Goal: Task Accomplishment & Management: Manage account settings

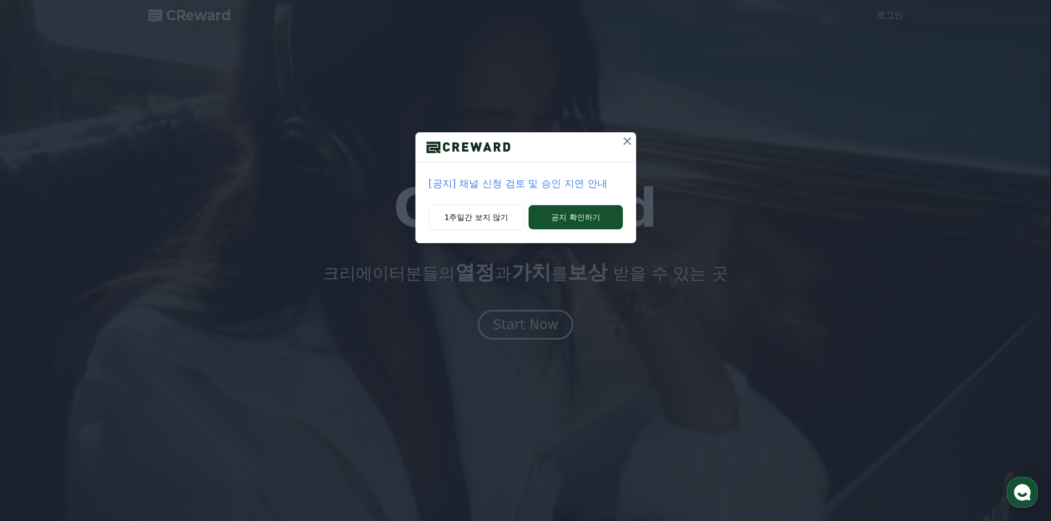
click at [632, 140] on icon at bounding box center [627, 141] width 13 height 13
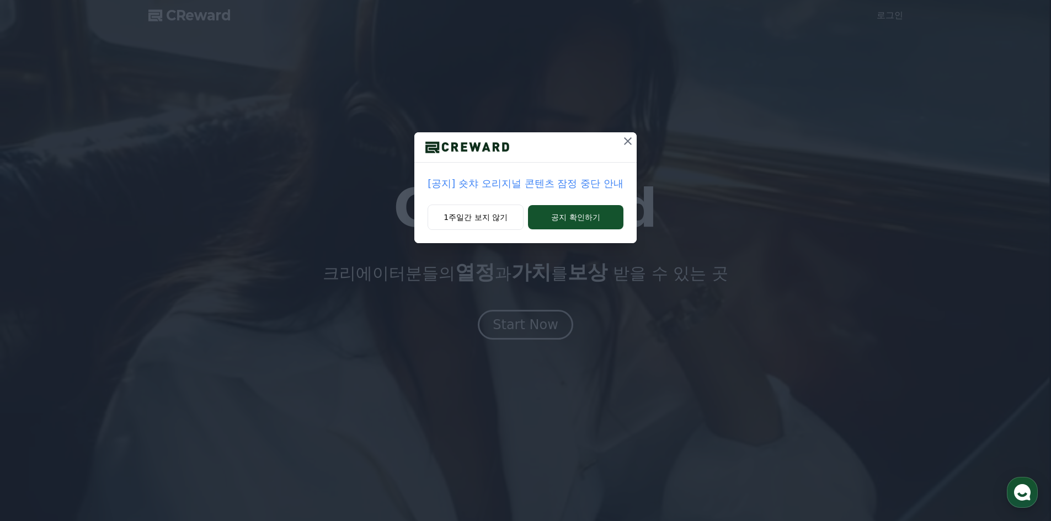
click at [627, 137] on icon at bounding box center [627, 141] width 13 height 13
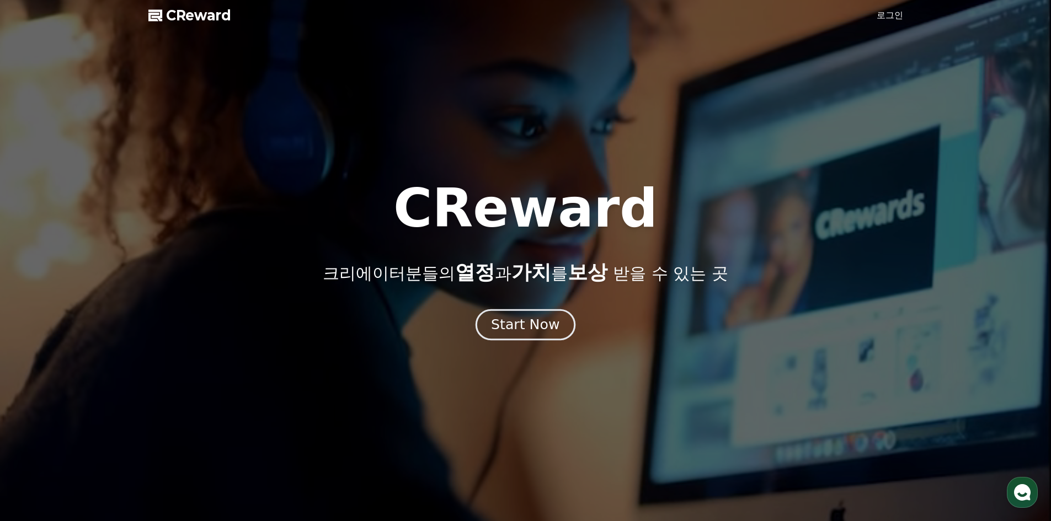
click at [540, 327] on div "Start Now" at bounding box center [525, 325] width 68 height 19
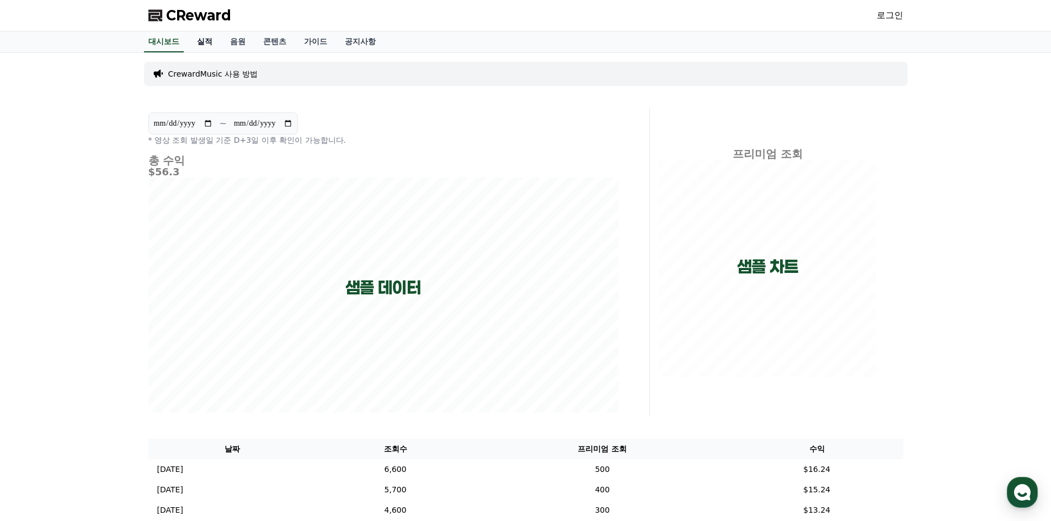
click at [200, 42] on link "실적" at bounding box center [204, 41] width 33 height 21
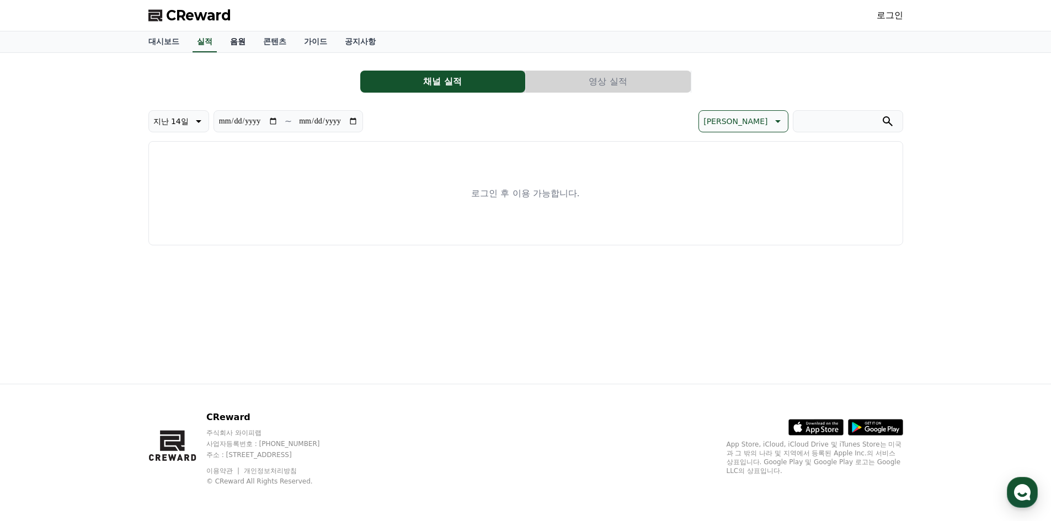
click at [223, 41] on link "음원" at bounding box center [237, 41] width 33 height 21
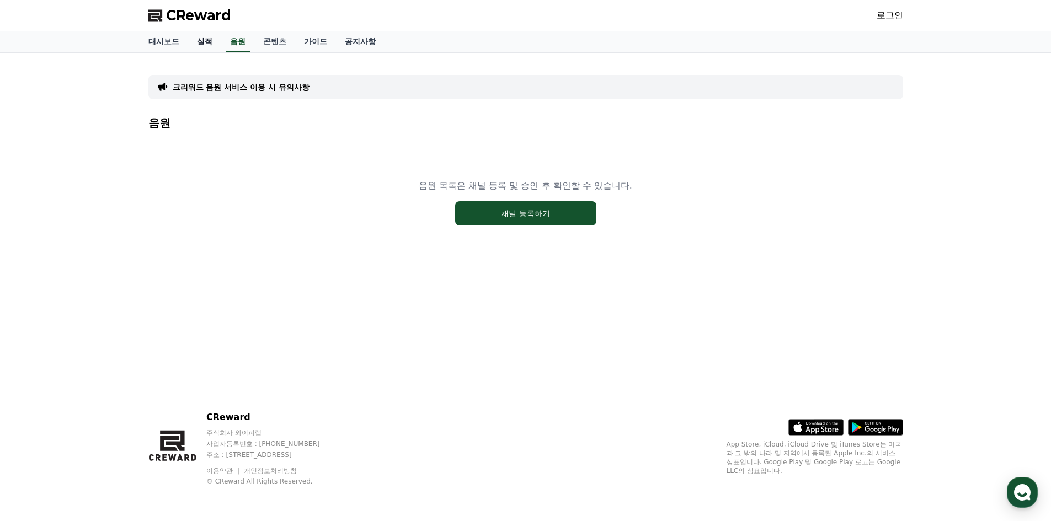
click at [217, 44] on link "실적" at bounding box center [204, 41] width 33 height 21
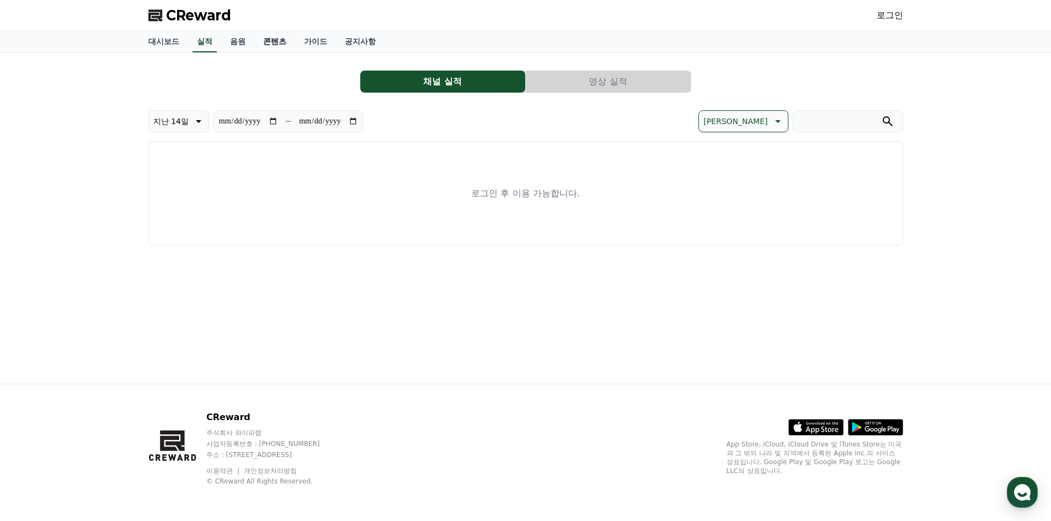
click at [276, 46] on link "콘텐츠" at bounding box center [274, 41] width 41 height 21
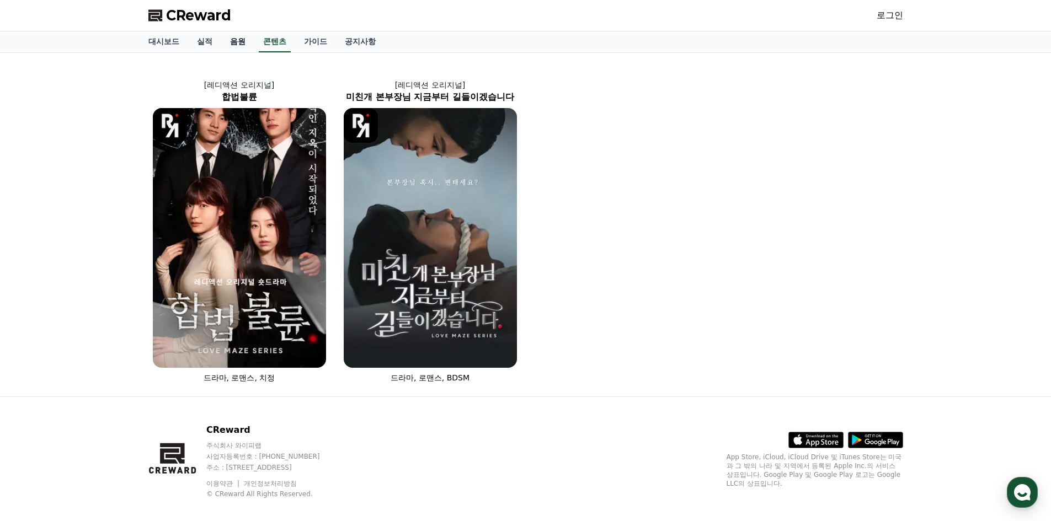
click at [227, 39] on link "음원" at bounding box center [237, 41] width 33 height 21
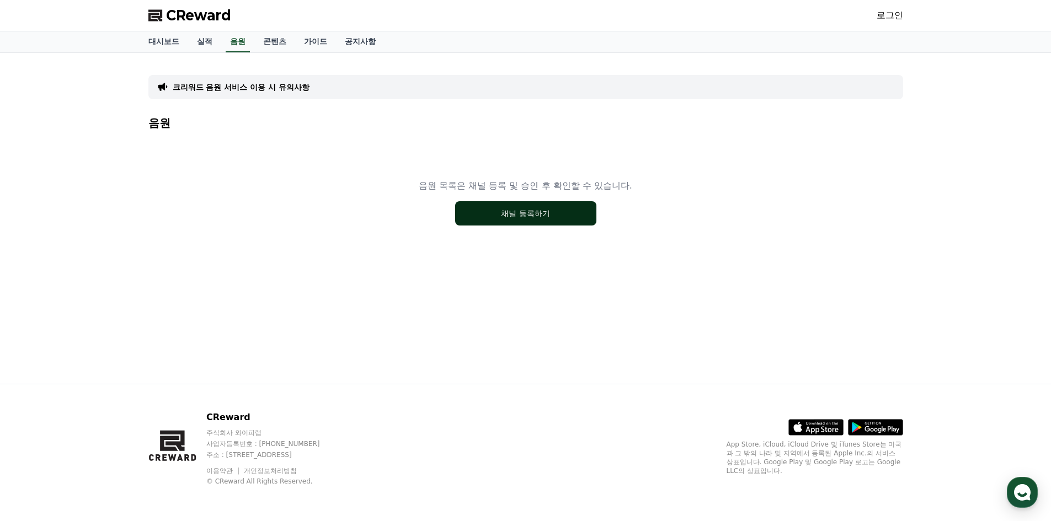
click at [510, 223] on button "채널 등록하기" at bounding box center [525, 213] width 141 height 24
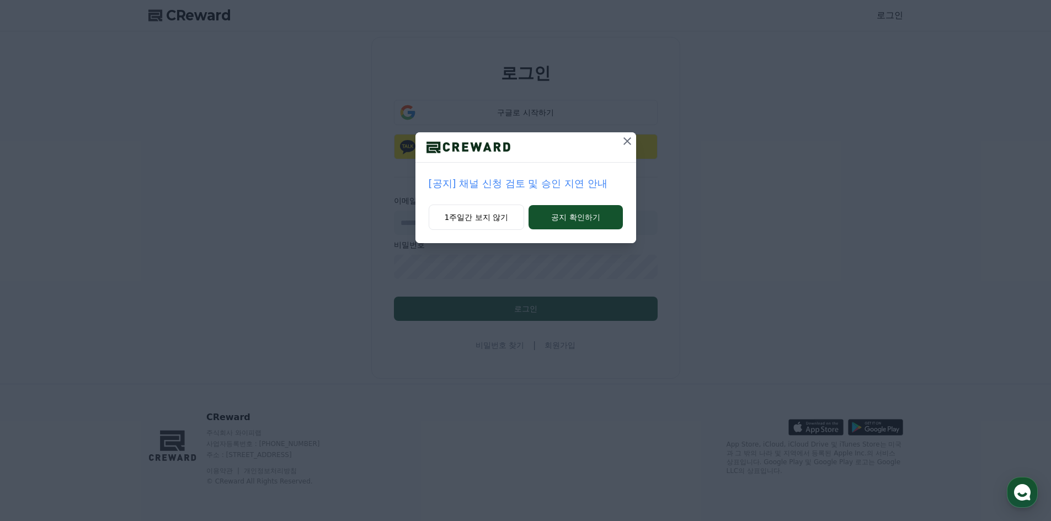
click at [627, 138] on icon at bounding box center [627, 141] width 13 height 13
click at [624, 140] on icon at bounding box center [627, 141] width 13 height 13
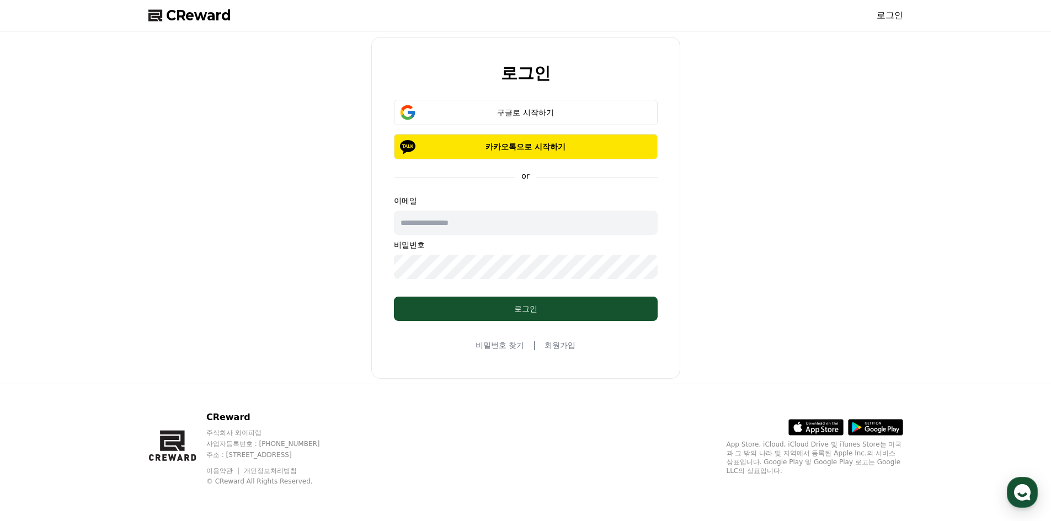
click at [530, 225] on input "text" at bounding box center [526, 223] width 264 height 24
type input "**********"
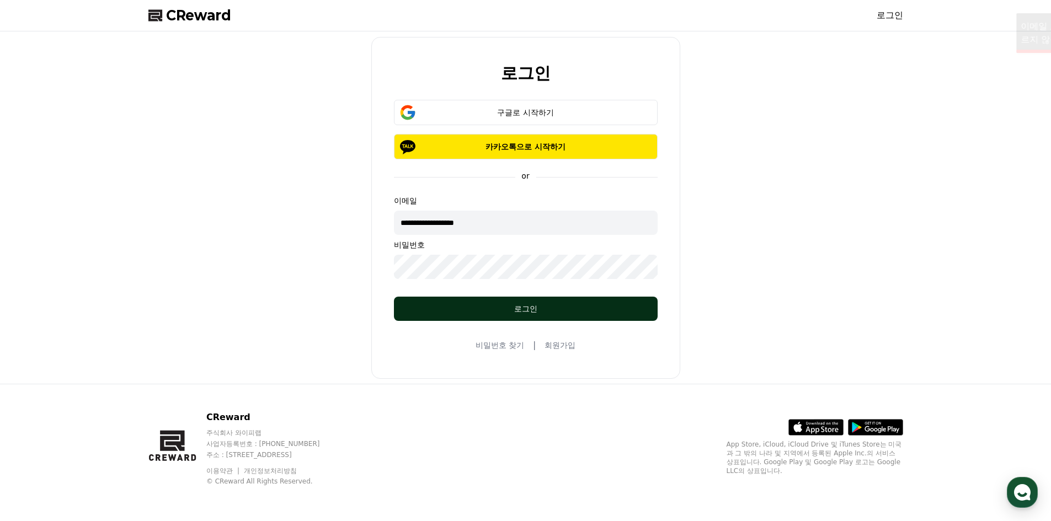
click at [606, 314] on div "로그인" at bounding box center [526, 308] width 220 height 11
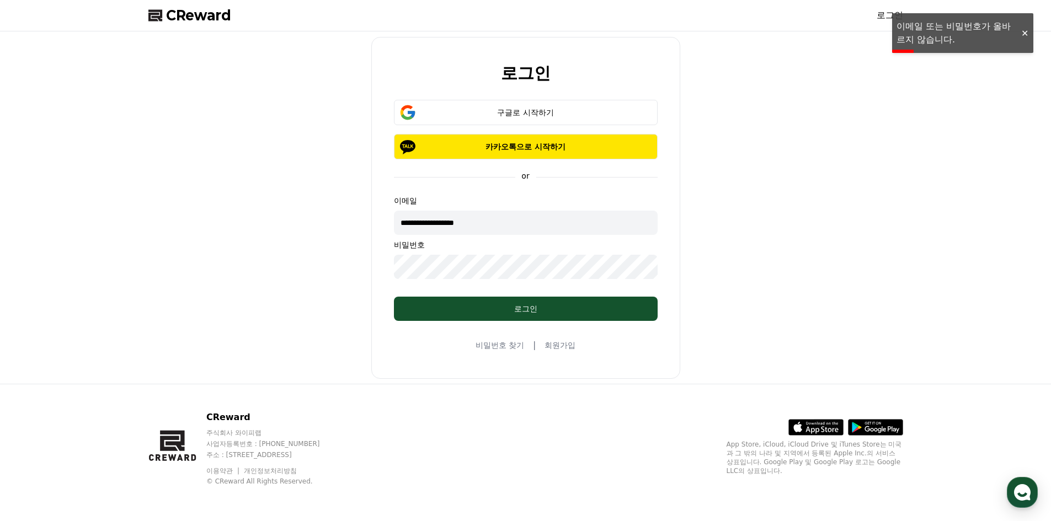
click at [569, 322] on div "**********" at bounding box center [525, 208] width 309 height 342
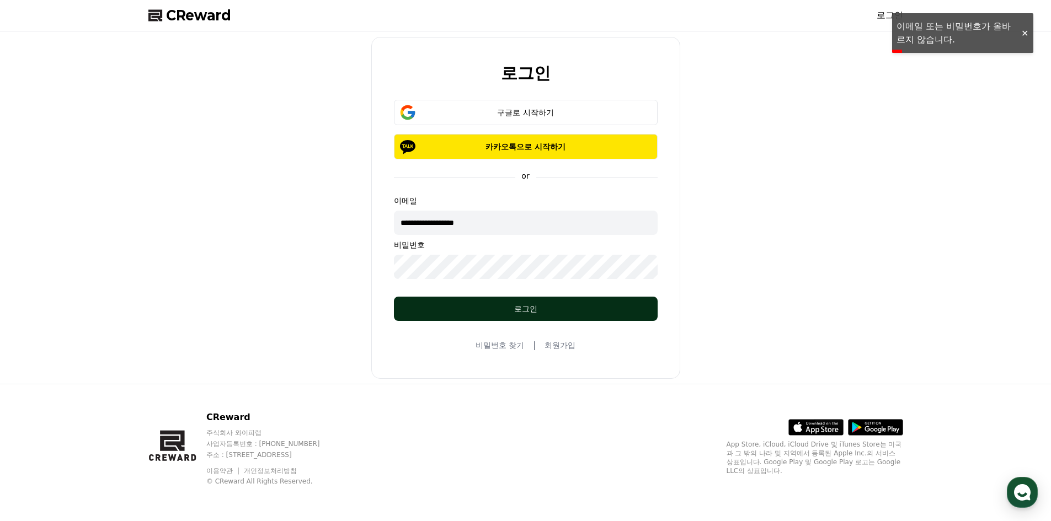
click at [568, 317] on button "로그인" at bounding box center [526, 309] width 264 height 24
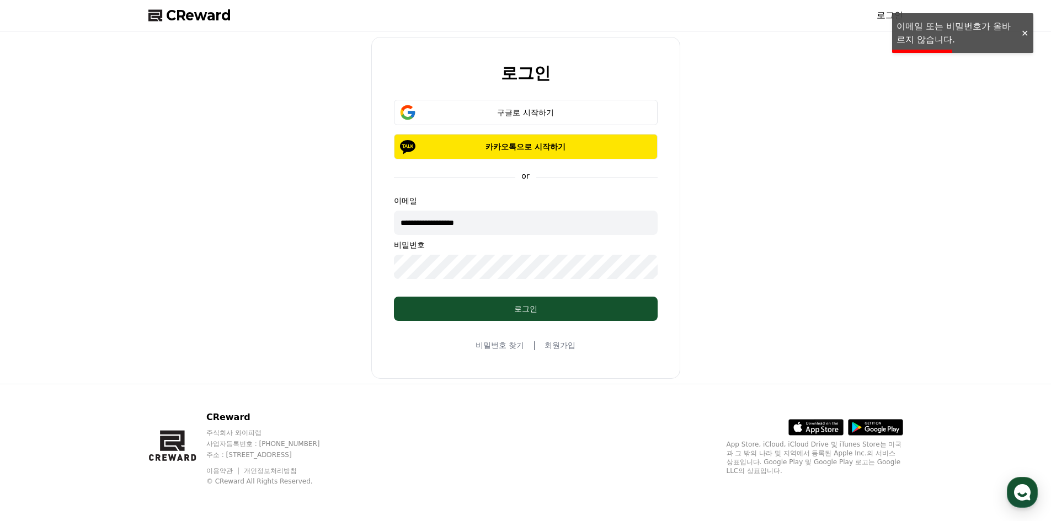
click at [561, 352] on div "**********" at bounding box center [525, 208] width 309 height 342
click at [548, 100] on button "구글로 시작하기" at bounding box center [526, 112] width 264 height 25
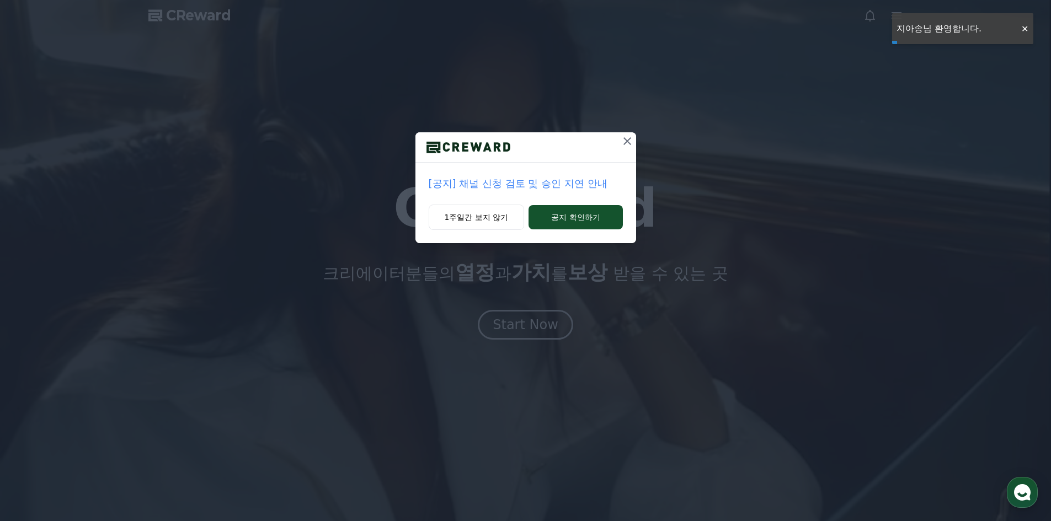
click at [622, 138] on icon at bounding box center [627, 141] width 13 height 13
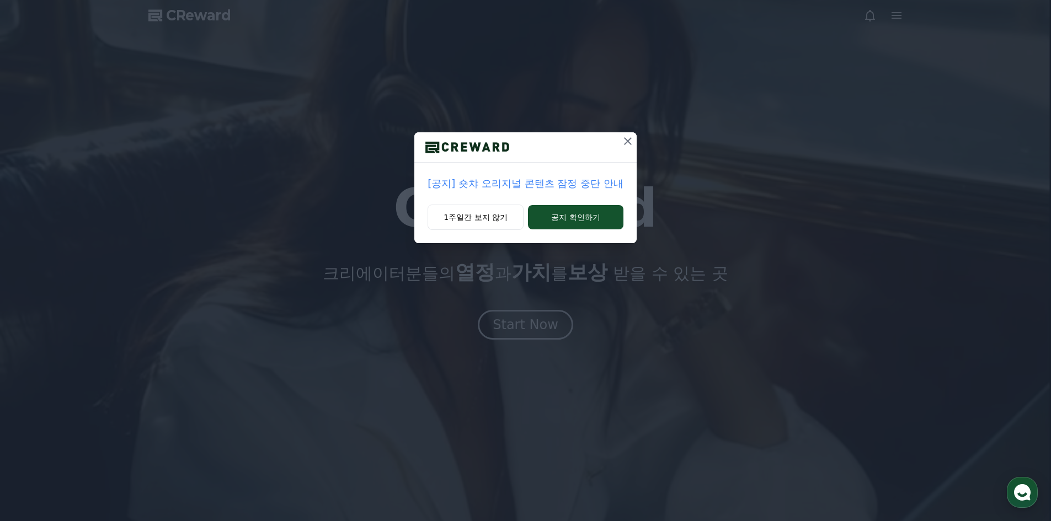
click at [626, 137] on icon at bounding box center [627, 141] width 13 height 13
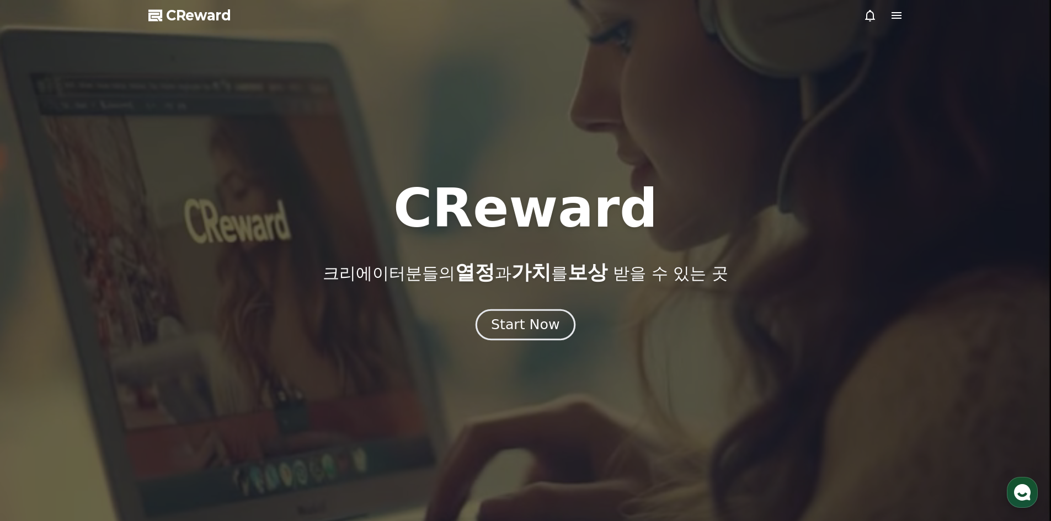
click at [541, 332] on div "Start Now" at bounding box center [525, 325] width 68 height 19
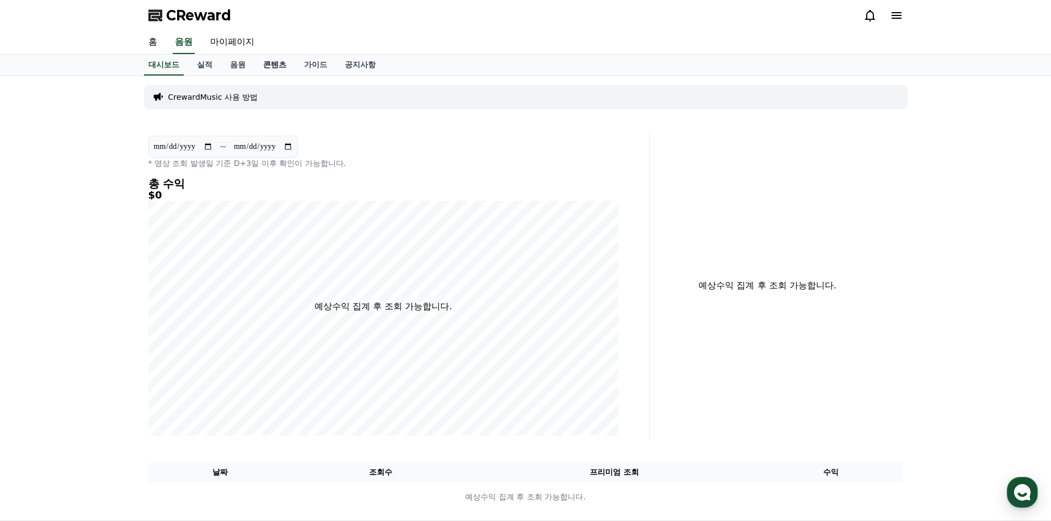
click at [266, 61] on link "콘텐츠" at bounding box center [274, 65] width 41 height 21
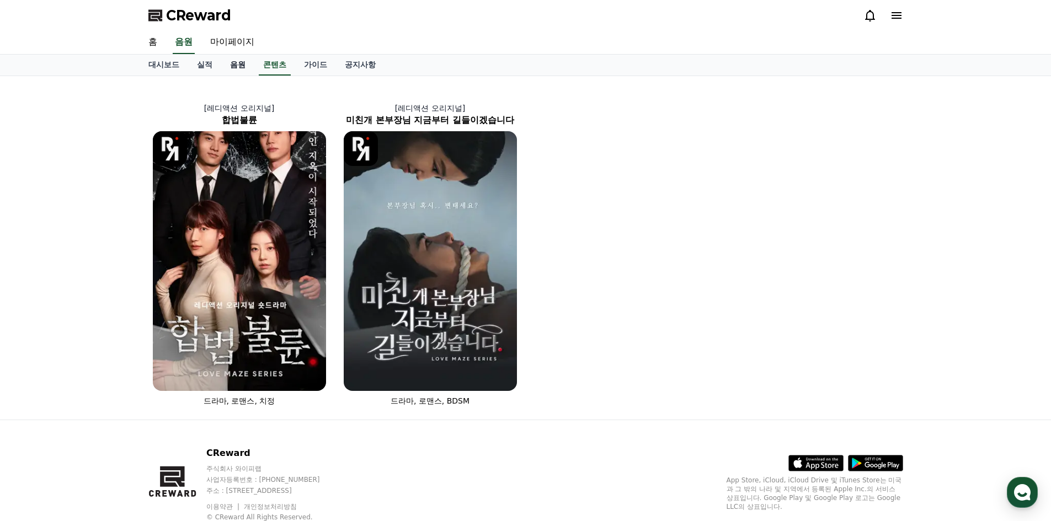
click at [243, 64] on link "음원" at bounding box center [237, 65] width 33 height 21
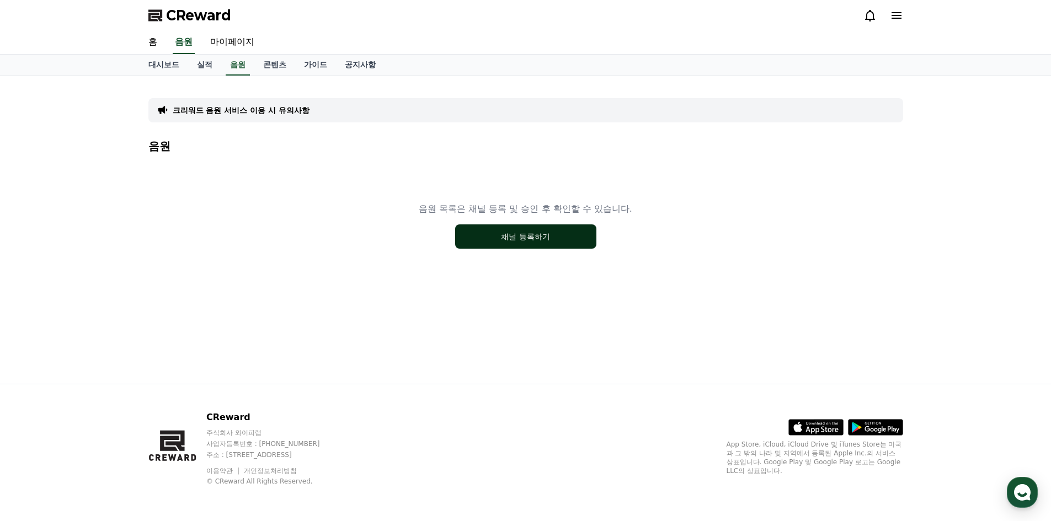
click at [483, 239] on button "채널 등록하기" at bounding box center [525, 237] width 141 height 24
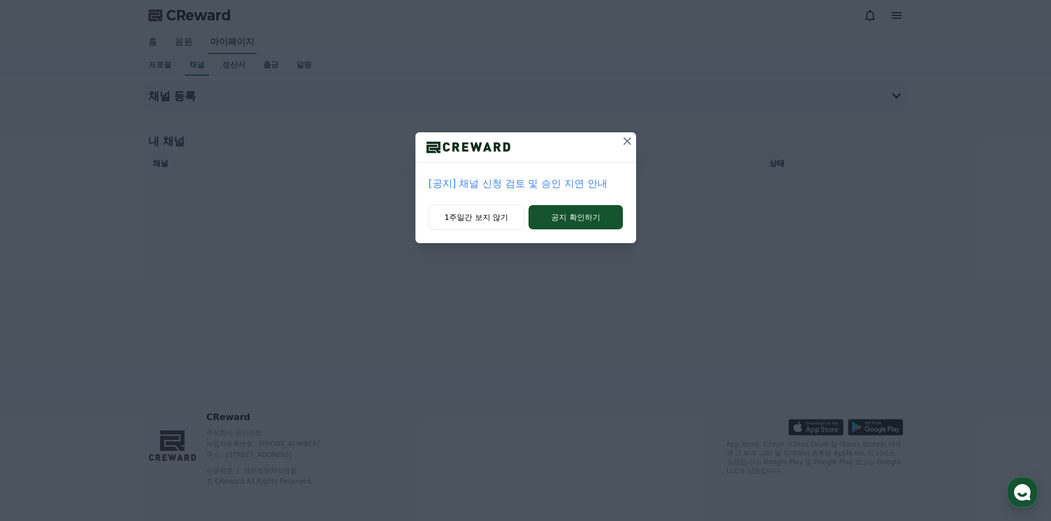
click at [624, 140] on icon at bounding box center [627, 141] width 13 height 13
click at [627, 142] on icon at bounding box center [628, 141] width 8 height 8
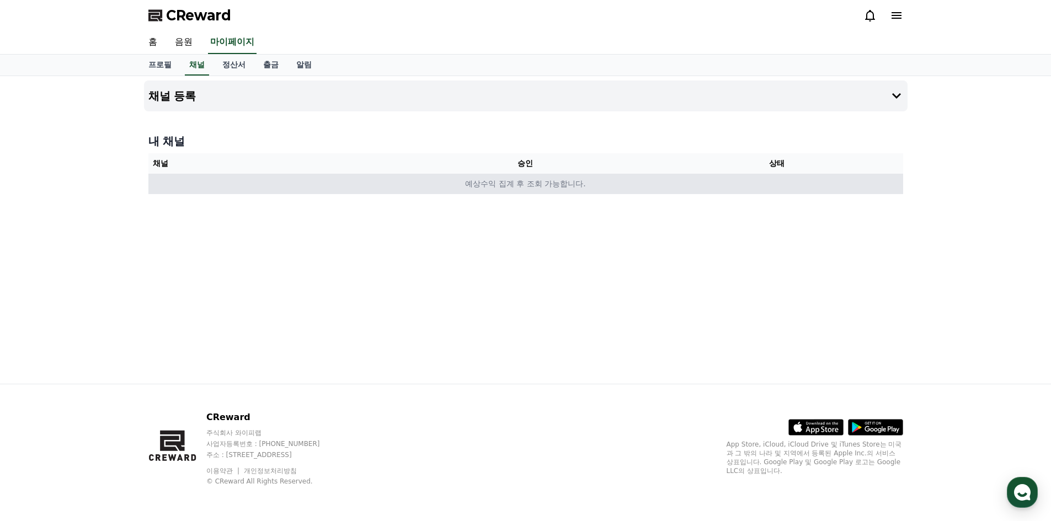
click at [554, 181] on td "예상수익 집계 후 조회 가능합니다." at bounding box center [525, 184] width 755 height 20
click at [371, 188] on td "예상수익 집계 후 조회 가능합니다." at bounding box center [525, 184] width 755 height 20
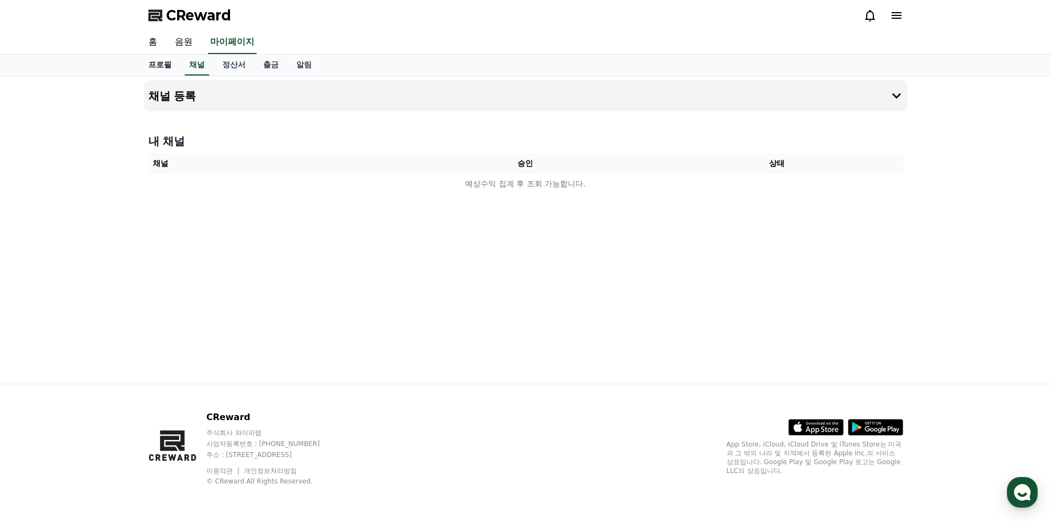
click at [161, 57] on link "프로필" at bounding box center [160, 65] width 41 height 21
select select "**********"
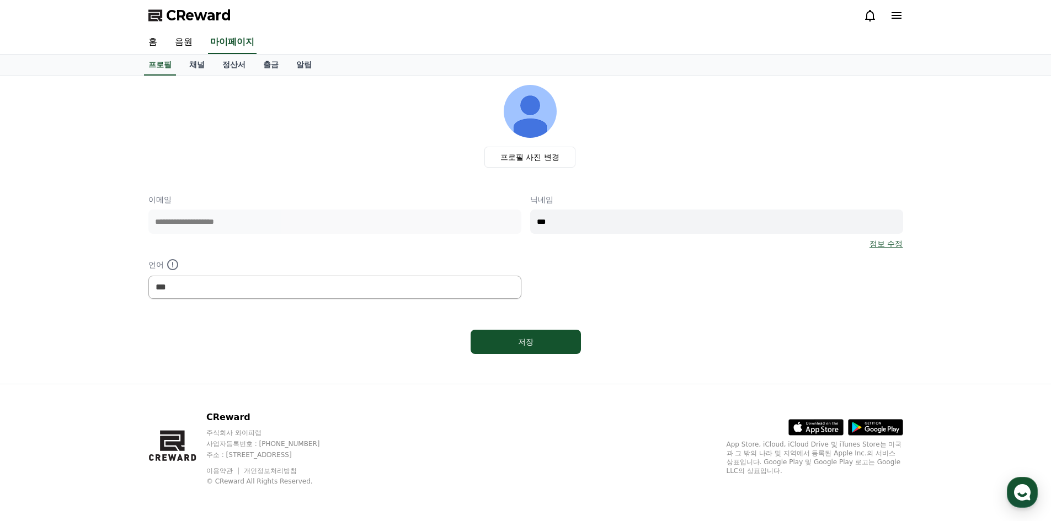
click at [523, 100] on img at bounding box center [530, 111] width 53 height 53
click at [506, 345] on div "저장" at bounding box center [526, 341] width 66 height 11
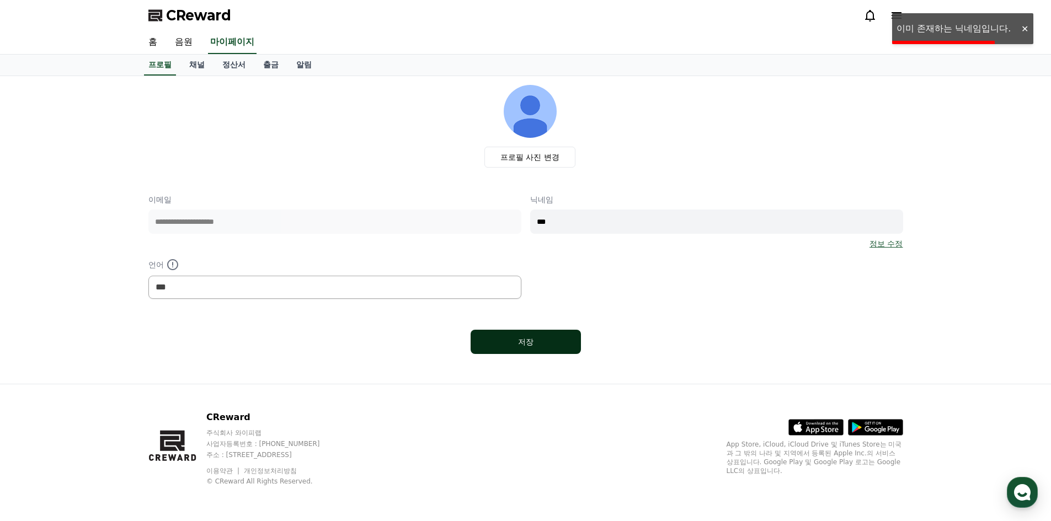
click at [508, 340] on div "저장" at bounding box center [526, 341] width 66 height 11
click at [511, 339] on div "저장" at bounding box center [526, 341] width 66 height 11
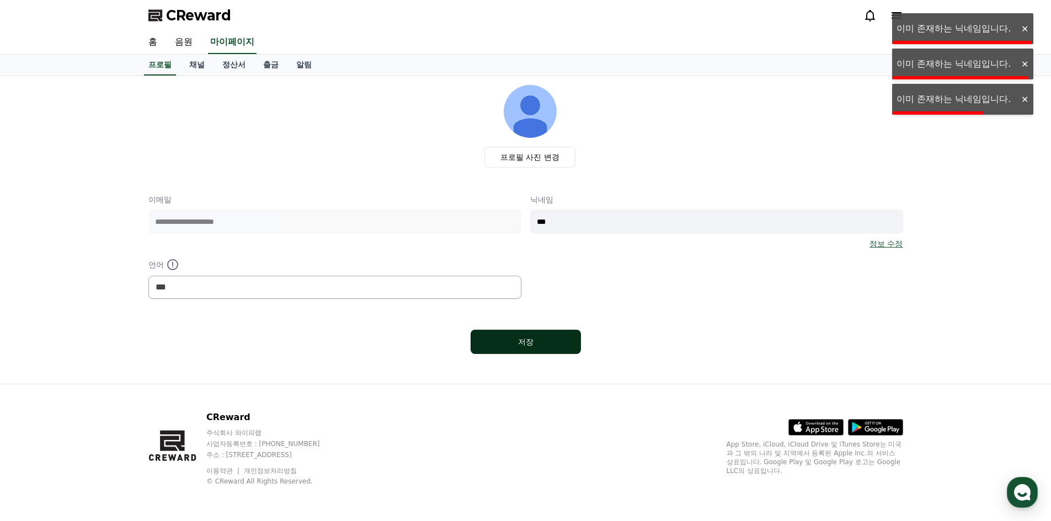
click at [513, 337] on div "저장" at bounding box center [526, 341] width 66 height 11
click at [518, 335] on button "저장" at bounding box center [526, 342] width 110 height 24
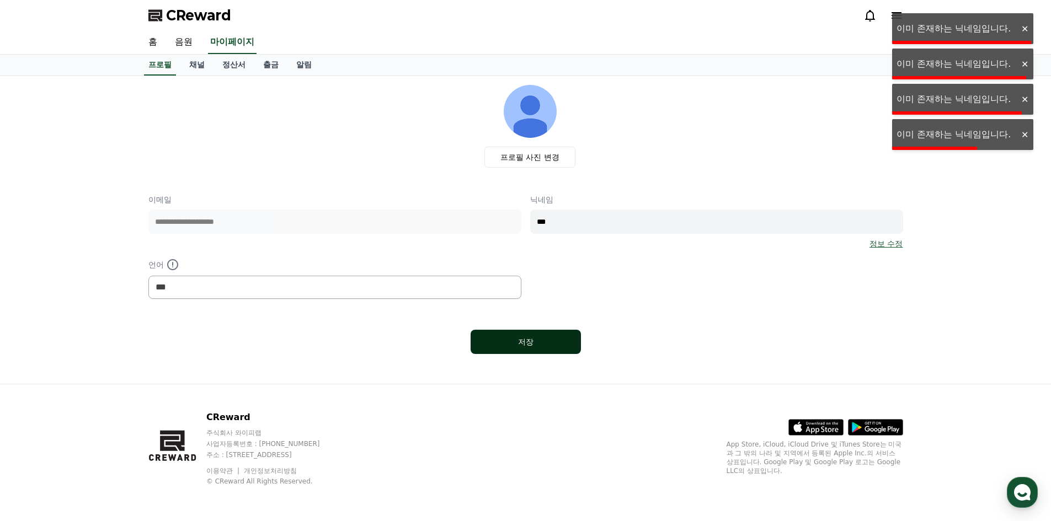
click at [518, 335] on button "저장" at bounding box center [526, 342] width 110 height 24
click at [521, 334] on button "저장" at bounding box center [526, 342] width 110 height 24
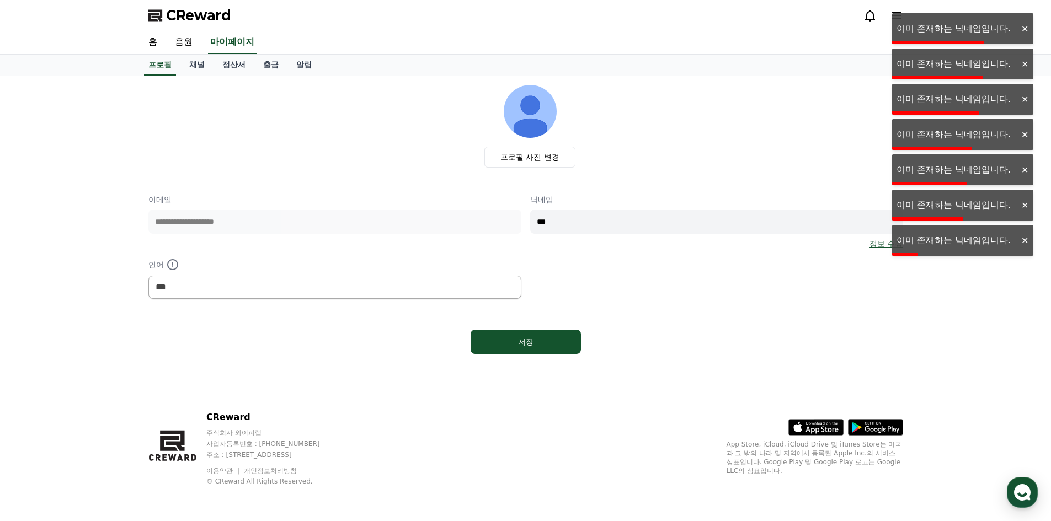
drag, startPoint x: 879, startPoint y: 236, endPoint x: 879, endPoint y: 244, distance: 8.3
click at [879, 236] on div "닉네임 *** 정보 수정" at bounding box center [716, 221] width 373 height 55
click at [879, 246] on link "정보 수정" at bounding box center [885, 243] width 33 height 11
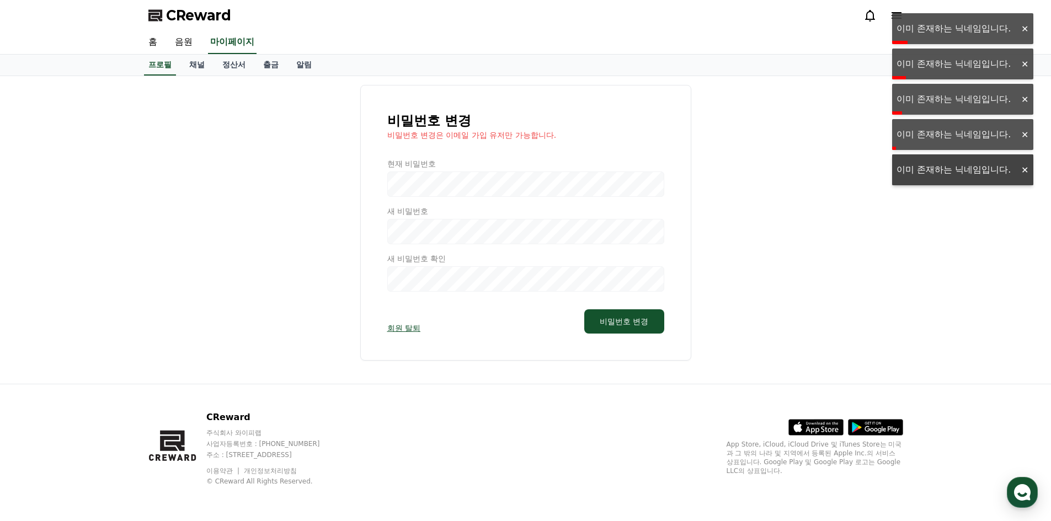
select select "**********"
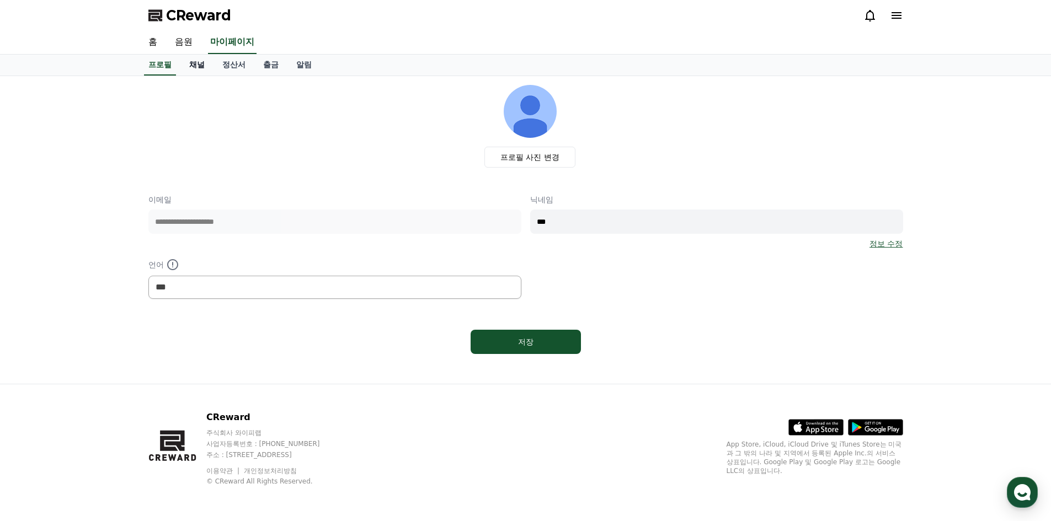
click at [187, 61] on link "채널" at bounding box center [196, 65] width 33 height 21
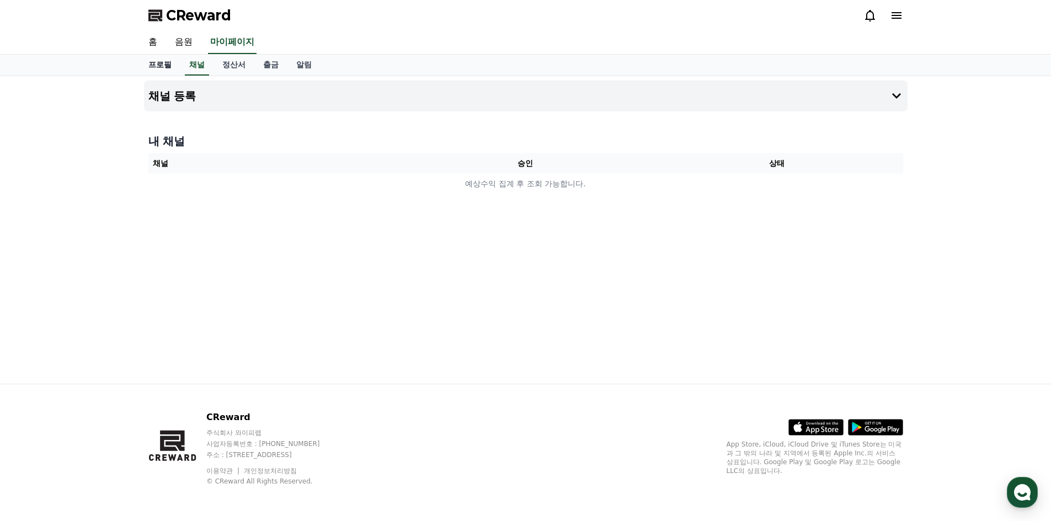
click at [149, 71] on link "프로필" at bounding box center [160, 65] width 41 height 21
select select "**********"
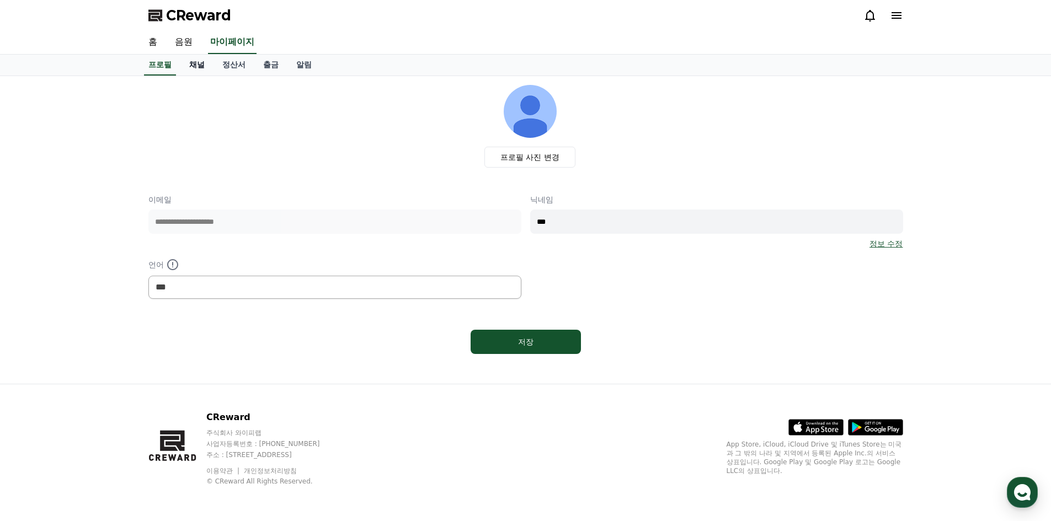
click at [195, 62] on link "채널" at bounding box center [196, 65] width 33 height 21
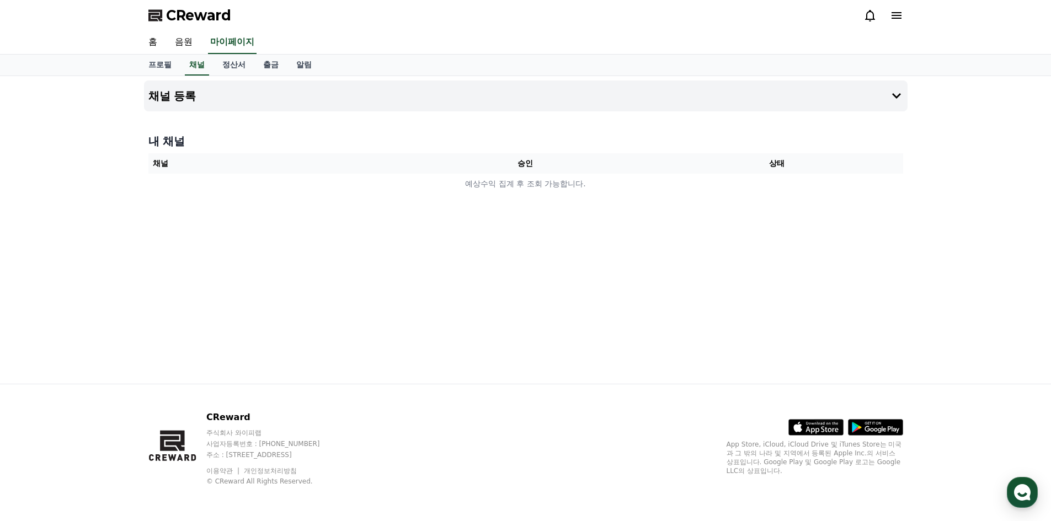
drag, startPoint x: 313, startPoint y: 196, endPoint x: 275, endPoint y: 160, distance: 52.7
click at [311, 191] on div "내 채널 채널 승인 상태 예상수익 집계 후 조회 가능합니다." at bounding box center [525, 164] width 763 height 70
click at [182, 104] on button "채널 등록" at bounding box center [525, 96] width 763 height 31
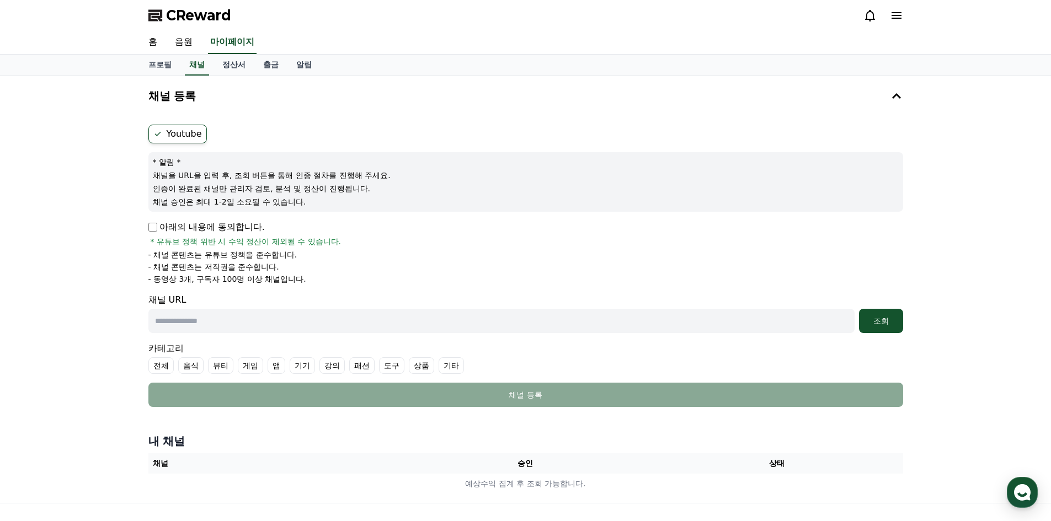
click at [179, 138] on label "Youtube" at bounding box center [177, 134] width 58 height 19
drag, startPoint x: 268, startPoint y: 334, endPoint x: 283, endPoint y: 321, distance: 19.9
click at [268, 329] on form "Youtube * 알림 * 채널을 URL을 입력 후, 조회 버튼을 통해 인증 절차를 진행해 주세요. 인증이 완료된 채널만 관리자 검토, 분석 …" at bounding box center [525, 266] width 755 height 282
click at [283, 319] on input "text" at bounding box center [501, 321] width 706 height 24
paste input "**********"
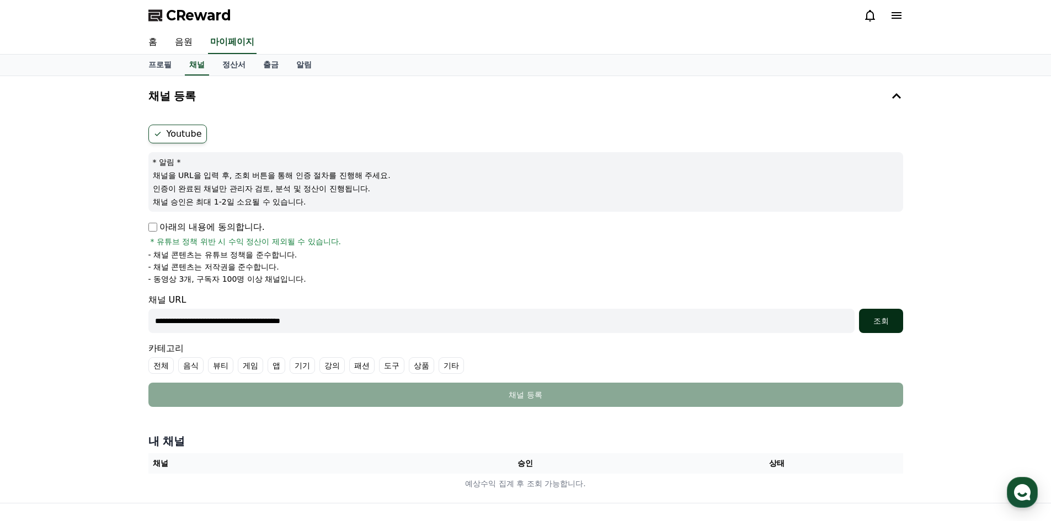
type input "**********"
click at [902, 312] on button "조회" at bounding box center [881, 321] width 44 height 24
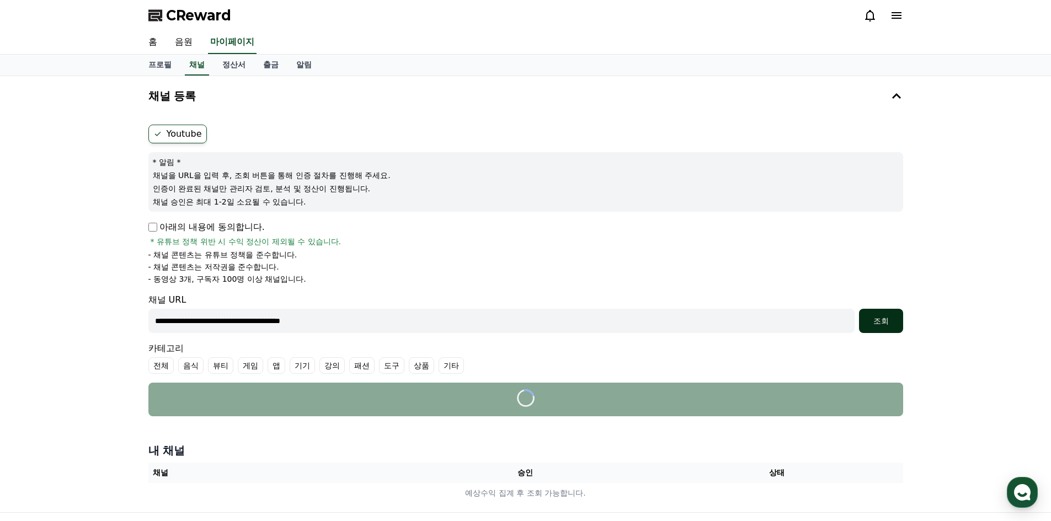
click at [885, 322] on div "조회" at bounding box center [880, 321] width 35 height 11
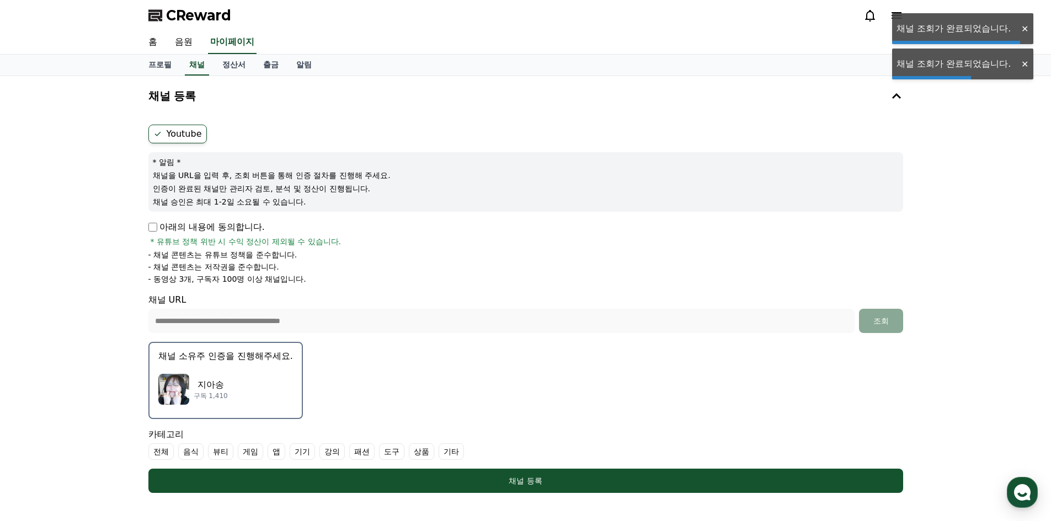
click at [242, 390] on div "지아송 구독 1,410" at bounding box center [225, 389] width 135 height 44
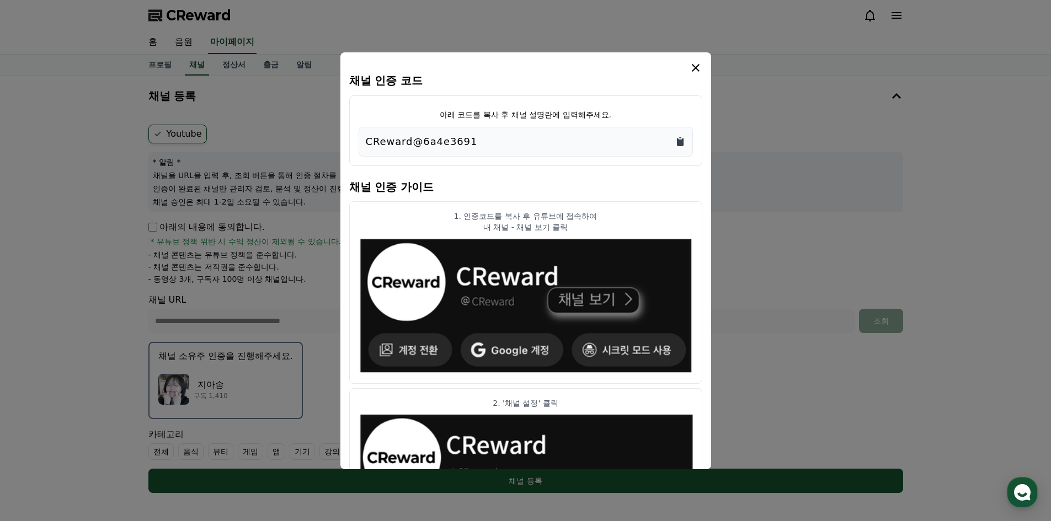
click at [682, 142] on icon "Copy to clipboard" at bounding box center [680, 142] width 7 height 8
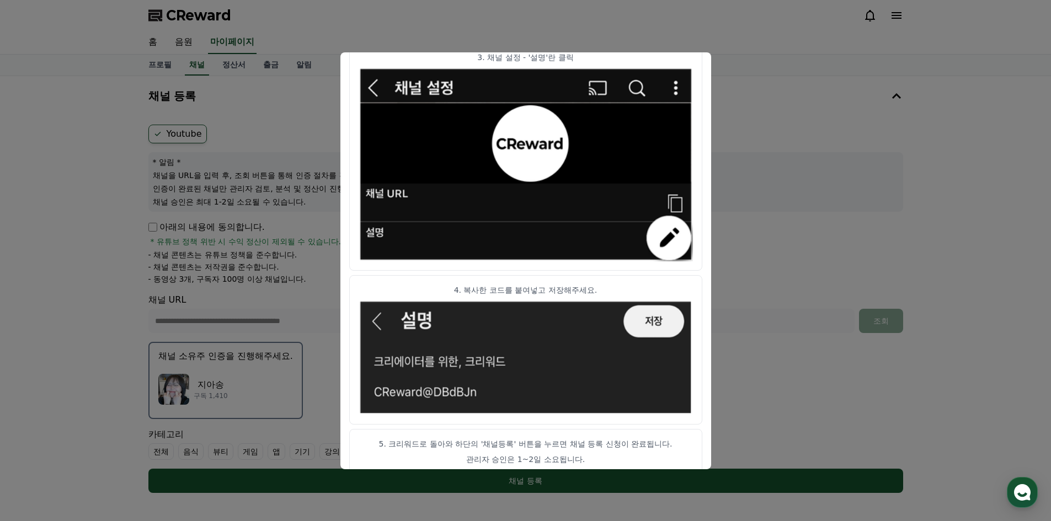
scroll to position [535, 0]
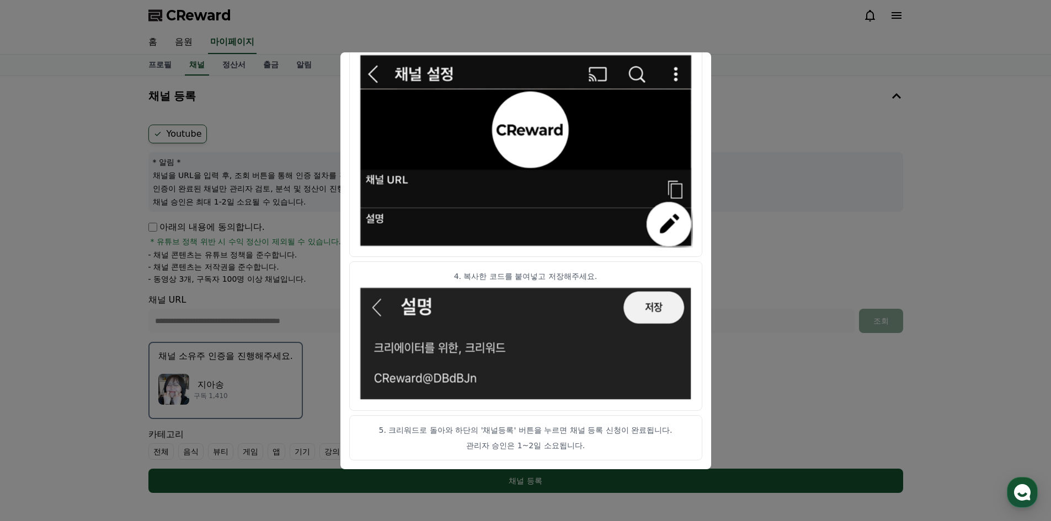
click at [786, 155] on button "close modal" at bounding box center [525, 260] width 1051 height 521
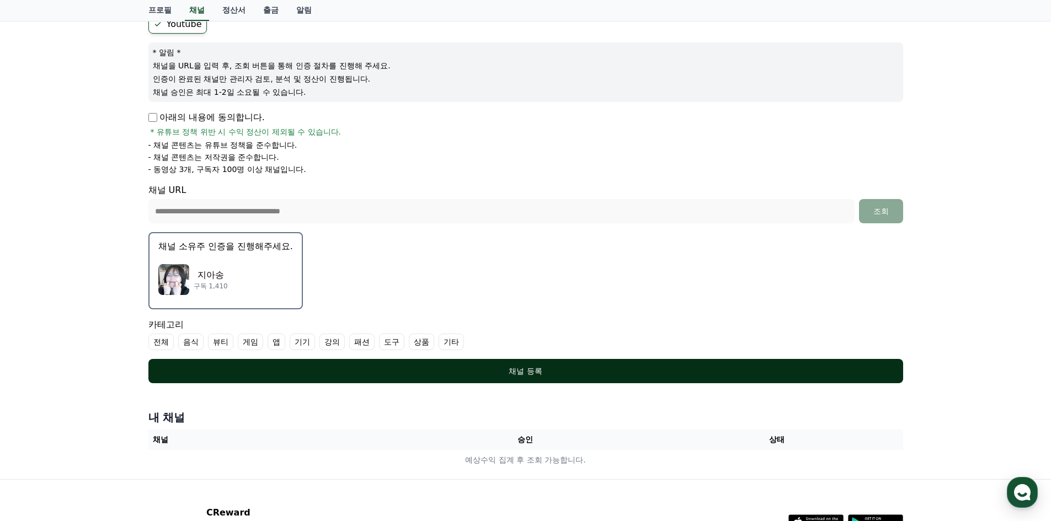
scroll to position [110, 0]
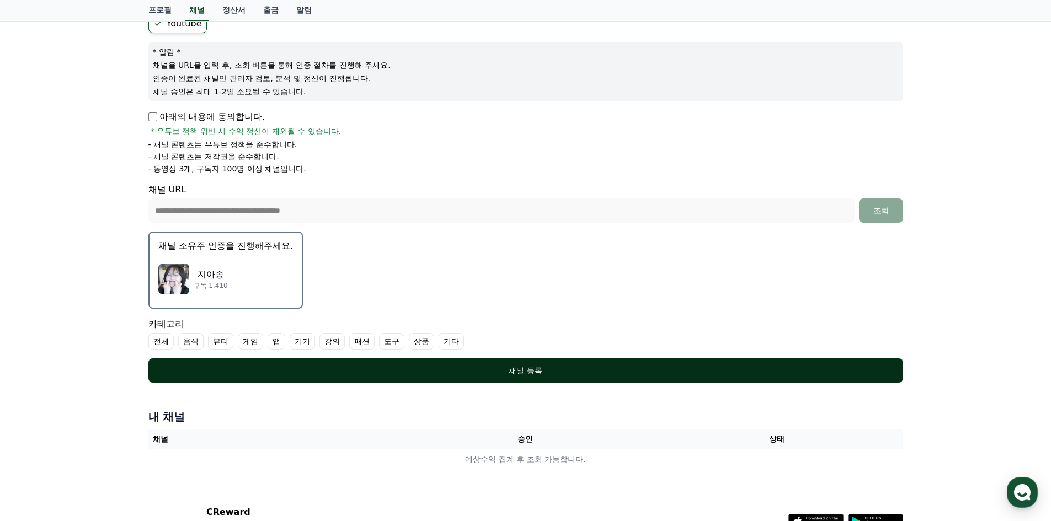
click at [631, 368] on div "채널 등록" at bounding box center [525, 370] width 711 height 11
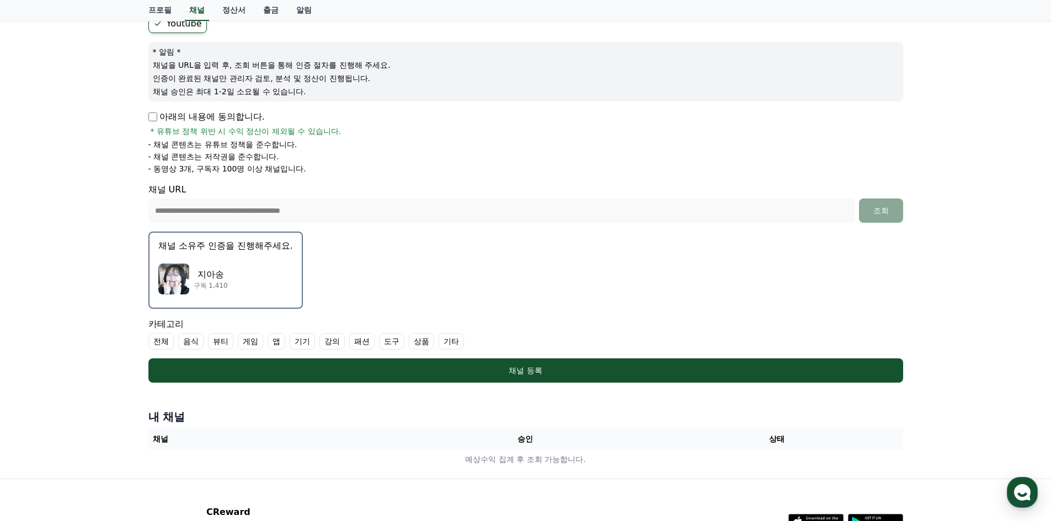
click at [169, 344] on label "전체" at bounding box center [160, 341] width 25 height 17
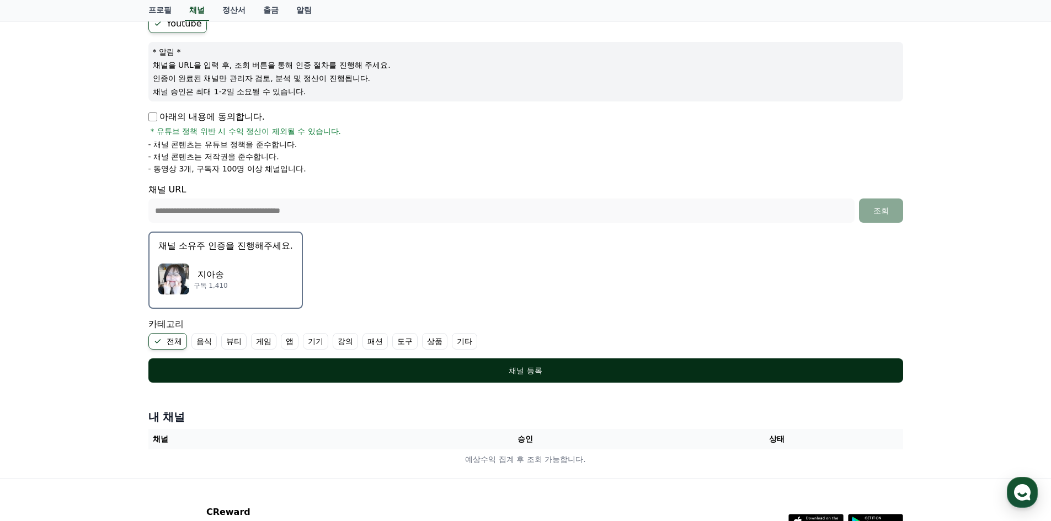
click at [257, 370] on div "채널 등록" at bounding box center [525, 370] width 711 height 11
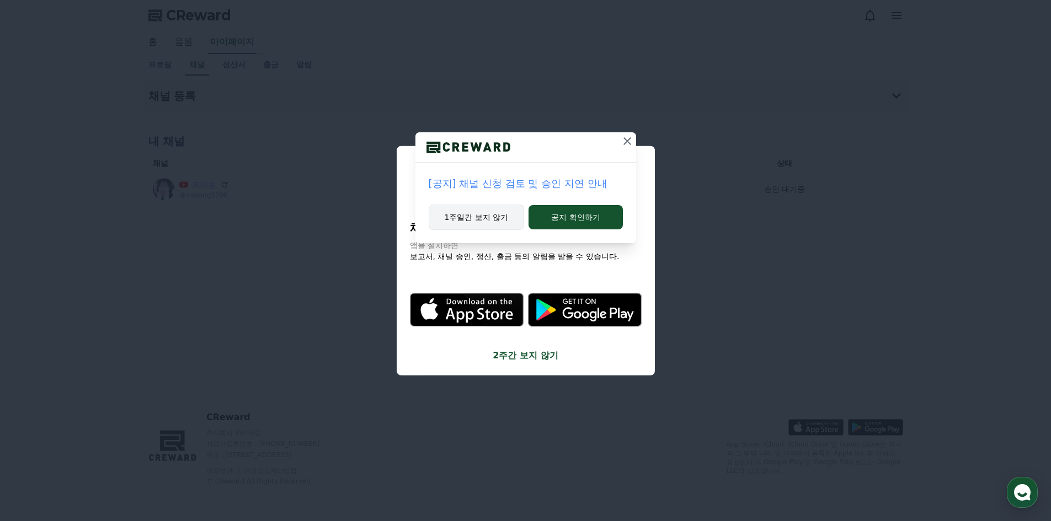
click at [472, 211] on button "1주일간 보지 않기" at bounding box center [477, 217] width 96 height 25
click at [505, 218] on button "1주일간 보지 않기" at bounding box center [476, 217] width 96 height 25
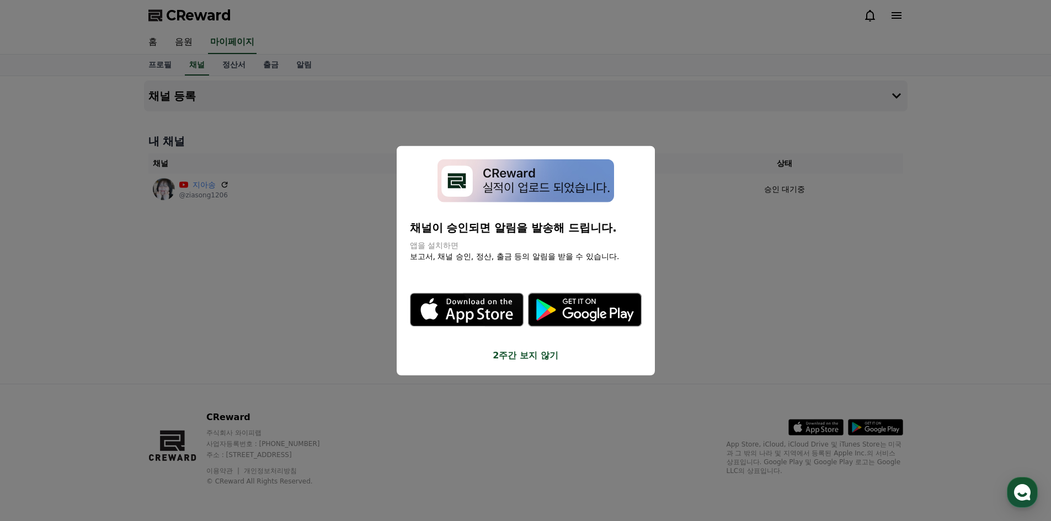
click at [702, 216] on button "close modal" at bounding box center [525, 260] width 1051 height 521
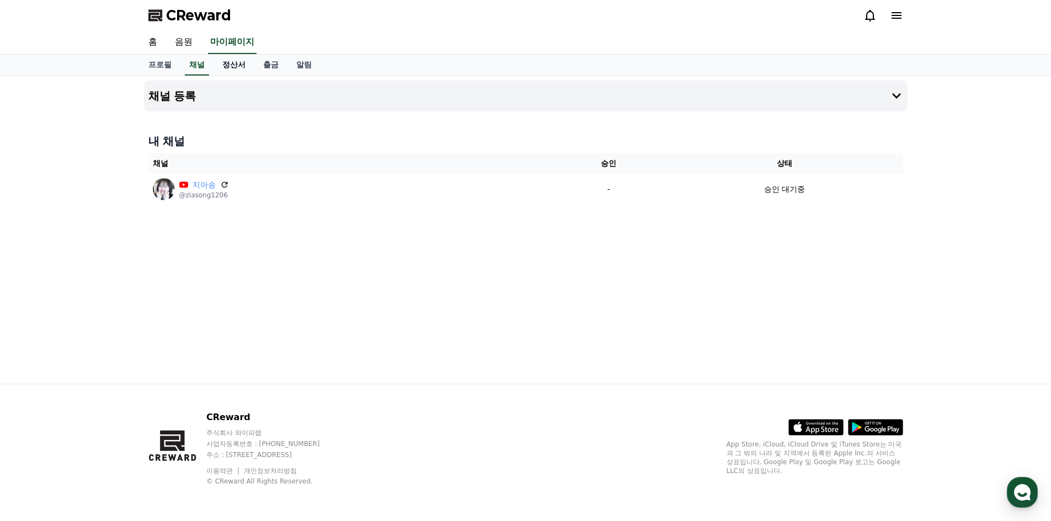
click at [240, 66] on link "정산서" at bounding box center [233, 65] width 41 height 21
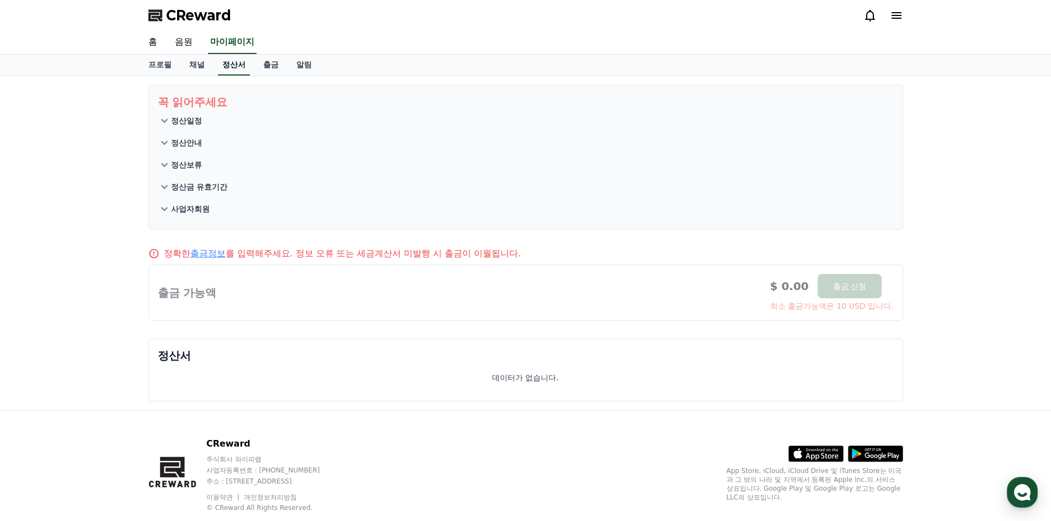
click at [248, 65] on link "정산서" at bounding box center [234, 65] width 32 height 21
click at [263, 63] on link "출금" at bounding box center [270, 65] width 33 height 21
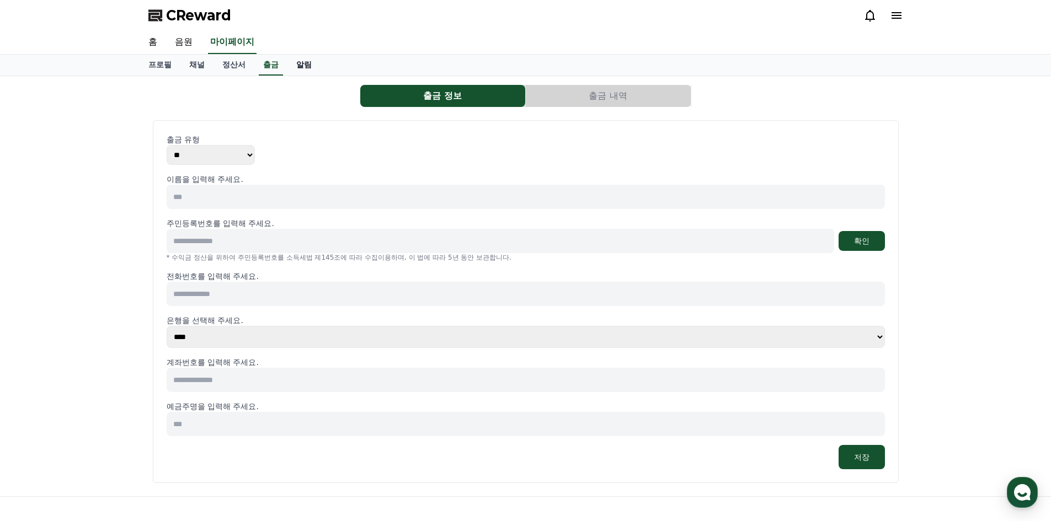
click at [301, 63] on link "알림" at bounding box center [303, 65] width 33 height 21
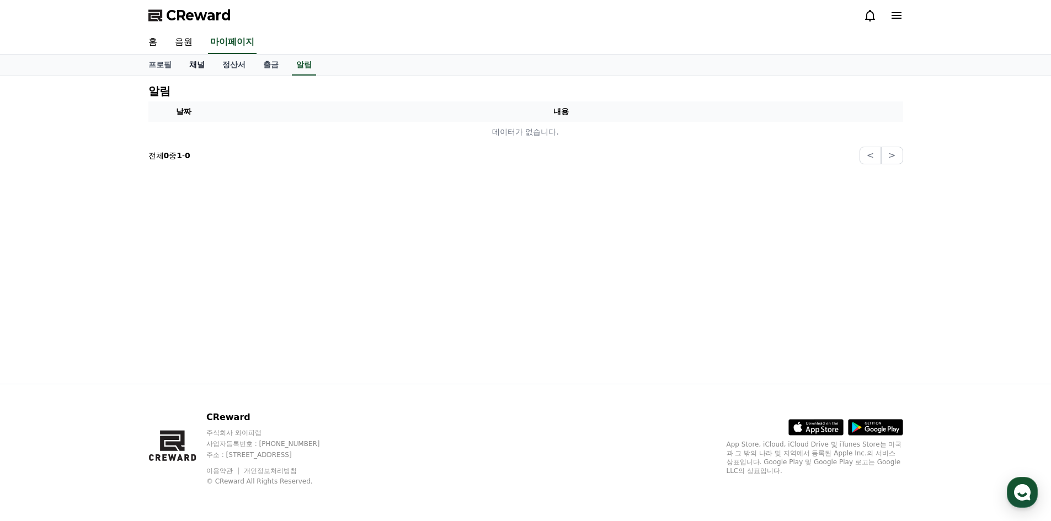
click at [187, 63] on link "채널" at bounding box center [196, 65] width 33 height 21
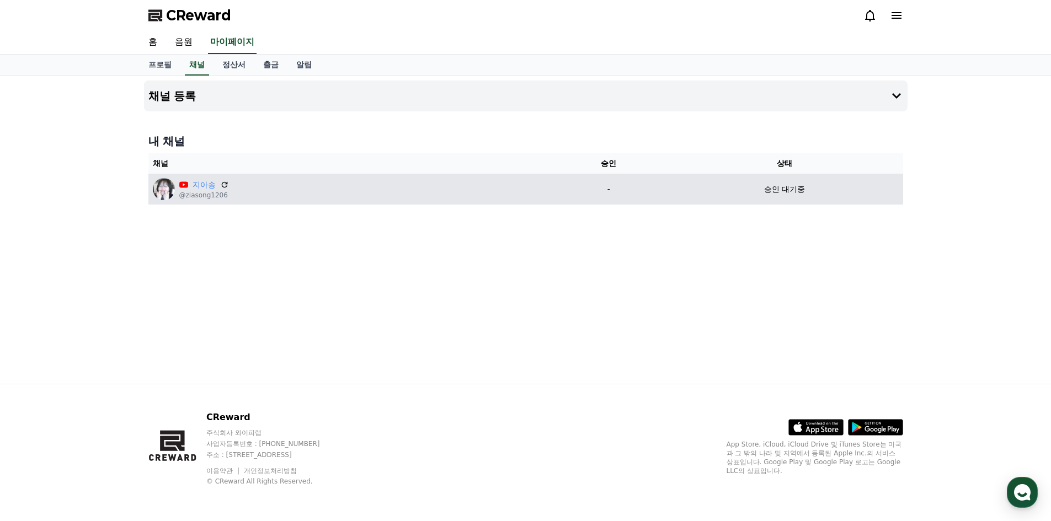
click at [300, 197] on div "지아송 @ziasong1206" at bounding box center [350, 189] width 394 height 22
click at [187, 197] on p "@ziasong1206" at bounding box center [204, 195] width 50 height 9
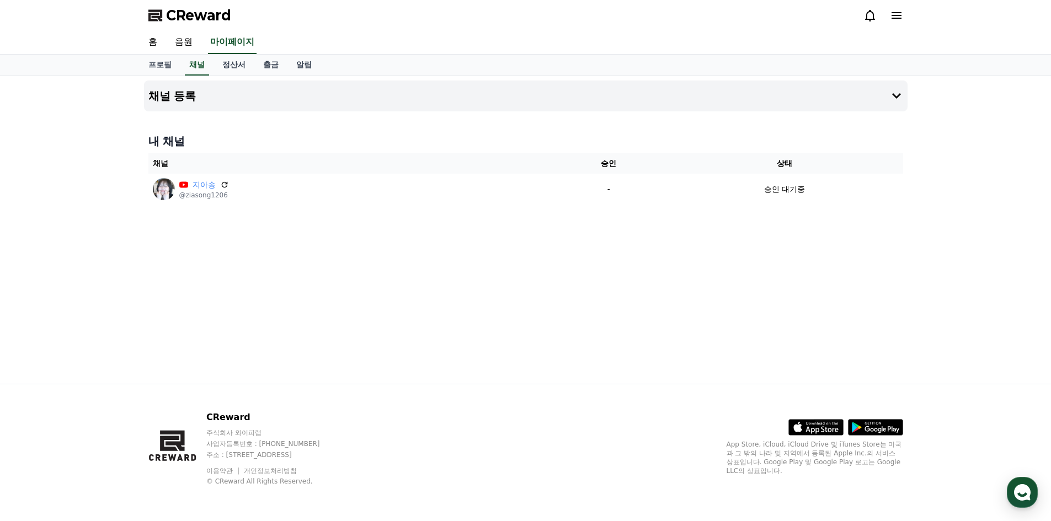
click at [319, 311] on div "채널 등록 내 채널 채널 승인 상태 지아송 @ziasong1206 - 승인 대기중" at bounding box center [526, 230] width 772 height 308
